Goal: Check status: Check status

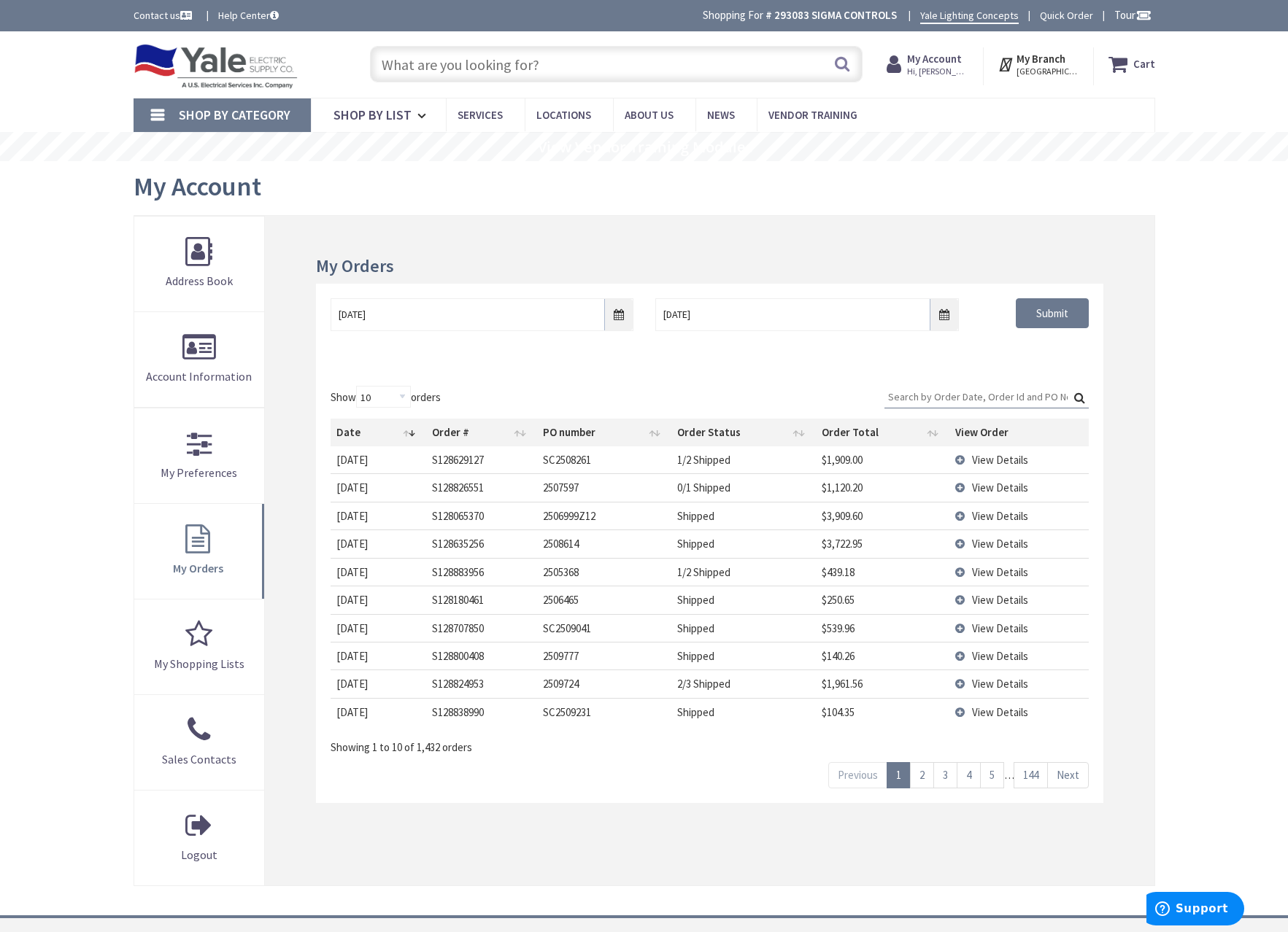
click at [938, 384] on div "Show 10 25 50 100 orders Search: Date Order # PO number Order Status Order Tota…" at bounding box center [709, 587] width 787 height 432
click at [944, 389] on input "Search:" at bounding box center [986, 397] width 204 height 22
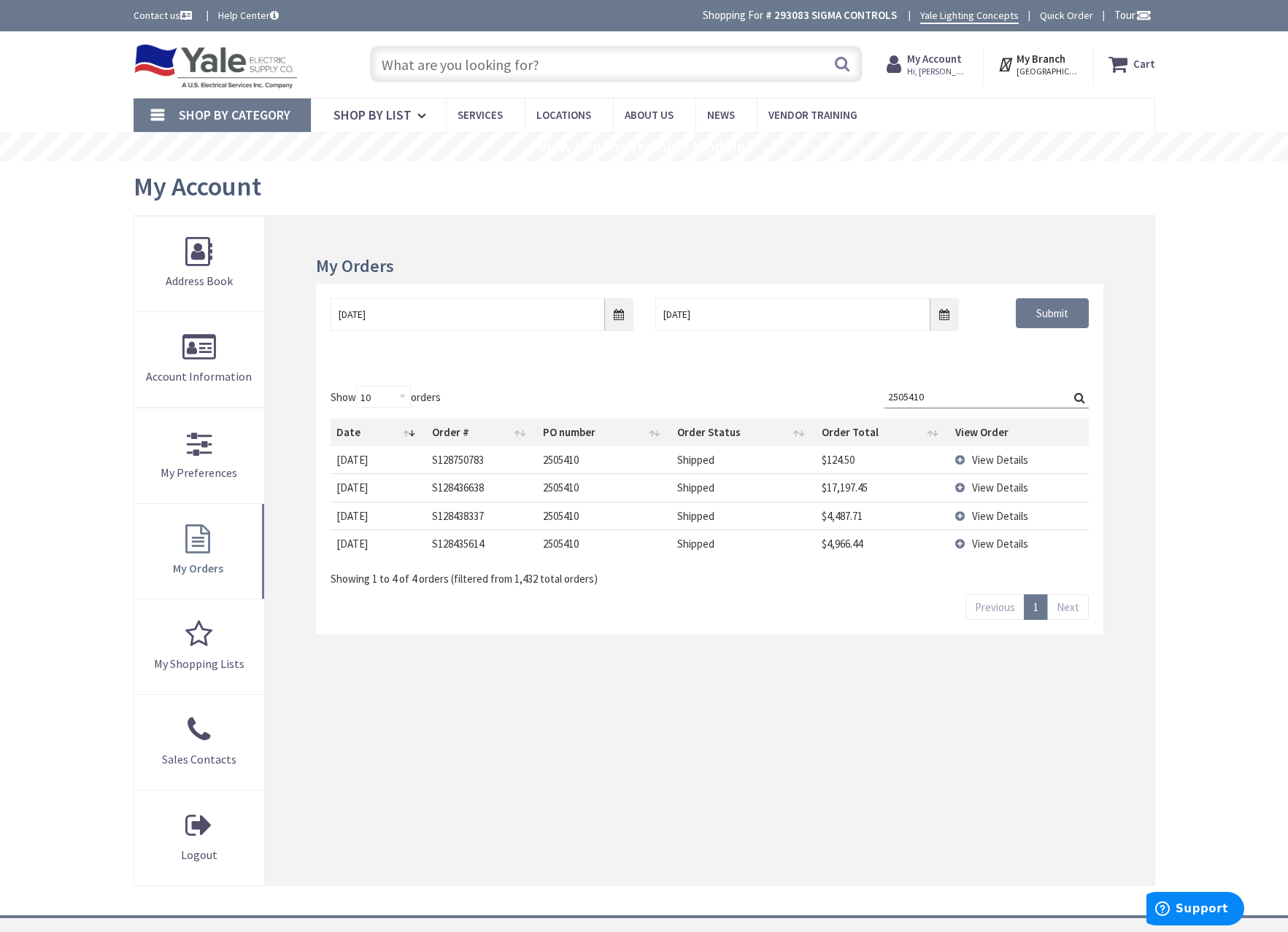
drag, startPoint x: 979, startPoint y: 401, endPoint x: 748, endPoint y: 395, distance: 231.1
click at [749, 395] on div "Show 10 25 50 100 orders Search: 2505410 Date Order # PO number Order Status Or…" at bounding box center [709, 486] width 757 height 201
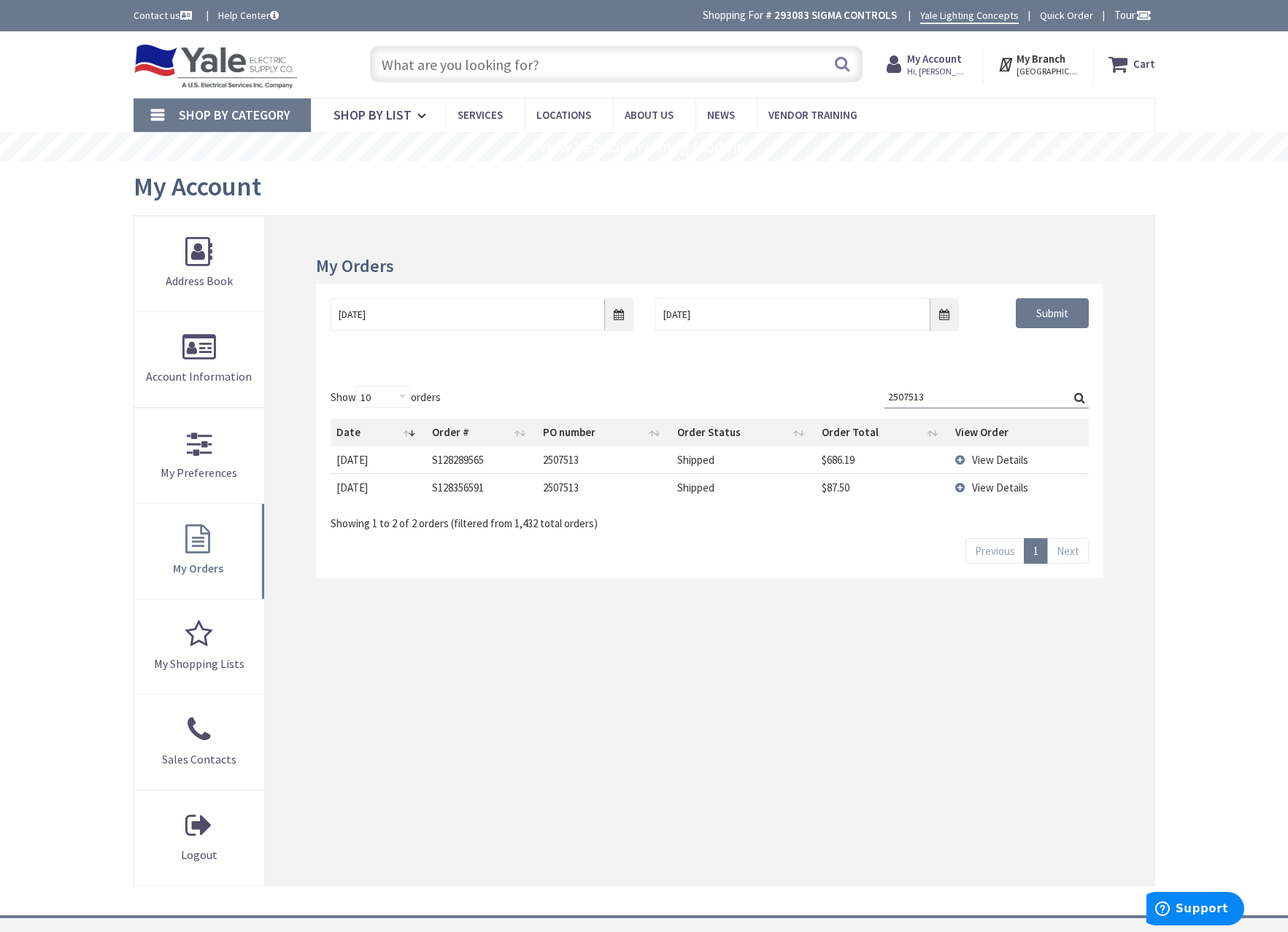
type input "2507513"
drag, startPoint x: 974, startPoint y: 489, endPoint x: 993, endPoint y: 460, distance: 34.7
click at [974, 489] on span "View Details" at bounding box center [1000, 488] width 56 height 14
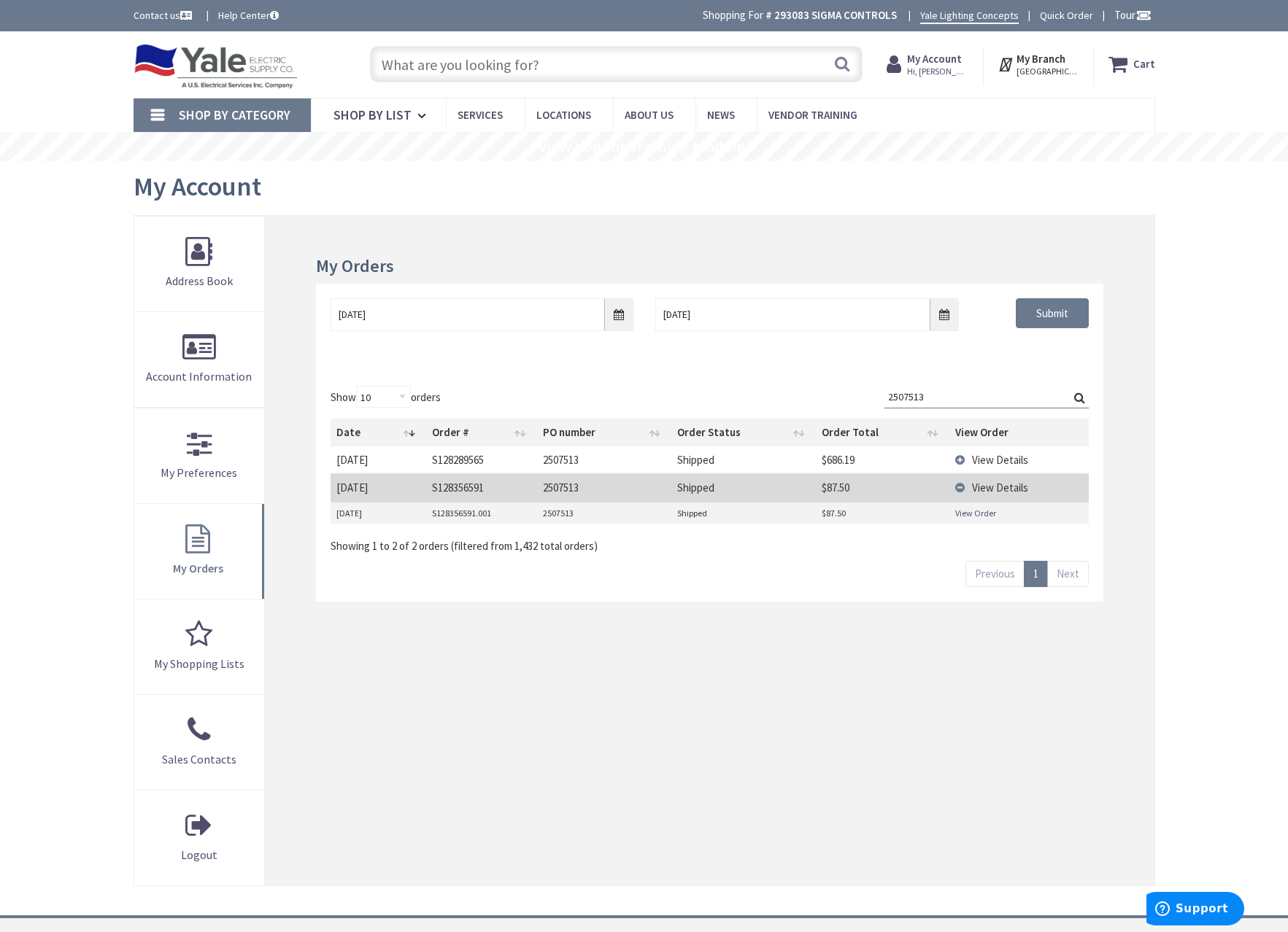
click at [1001, 450] on td "View Details" at bounding box center [1019, 460] width 139 height 27
